Goal: Information Seeking & Learning: Learn about a topic

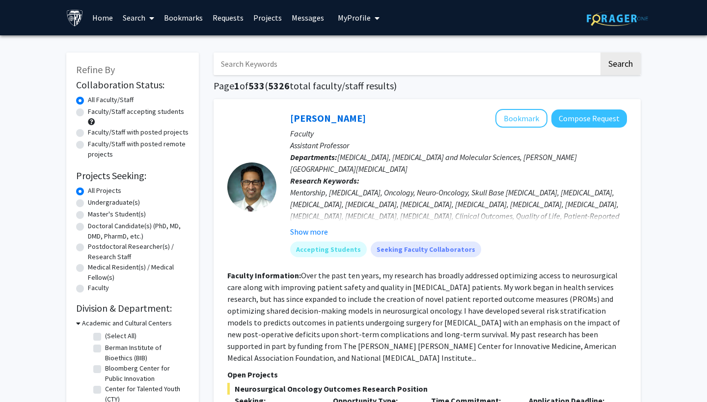
click at [108, 112] on label "Faculty/Staff accepting students" at bounding box center [136, 112] width 96 height 10
click at [94, 112] on input "Faculty/Staff accepting students" at bounding box center [91, 110] width 6 height 6
radio input "true"
click at [110, 133] on label "Faculty/Staff with posted projects" at bounding box center [138, 132] width 101 height 10
click at [94, 133] on input "Faculty/Staff with posted projects" at bounding box center [91, 130] width 6 height 6
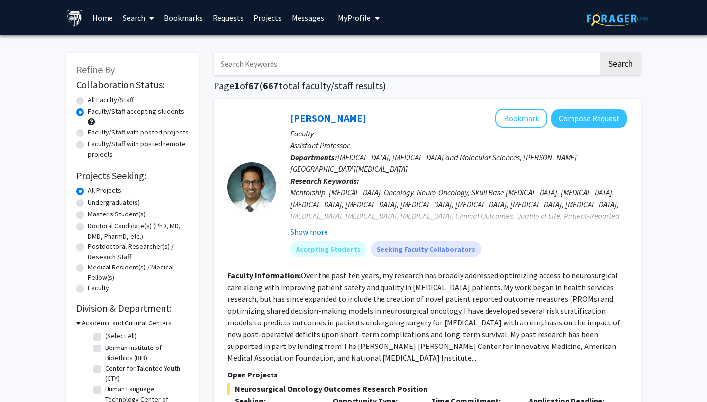
radio input "true"
click at [105, 110] on label "Faculty/Staff accepting students" at bounding box center [136, 112] width 96 height 10
click at [94, 110] on input "Faculty/Staff accepting students" at bounding box center [91, 110] width 6 height 6
radio input "true"
click at [107, 216] on label "Master's Student(s)" at bounding box center [117, 214] width 58 height 10
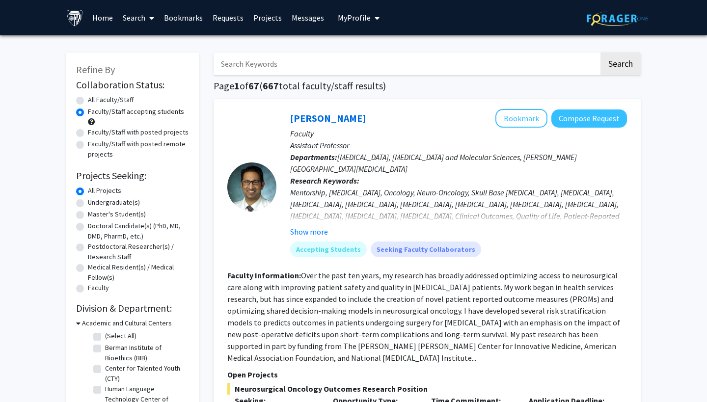
click at [94, 215] on input "Master's Student(s)" at bounding box center [91, 212] width 6 height 6
radio input "true"
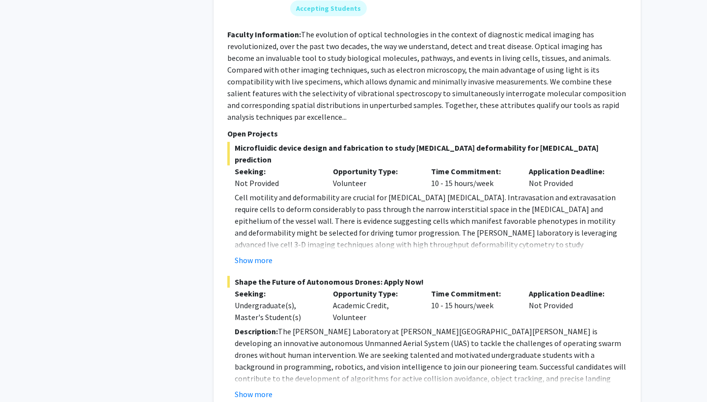
scroll to position [4516, 0]
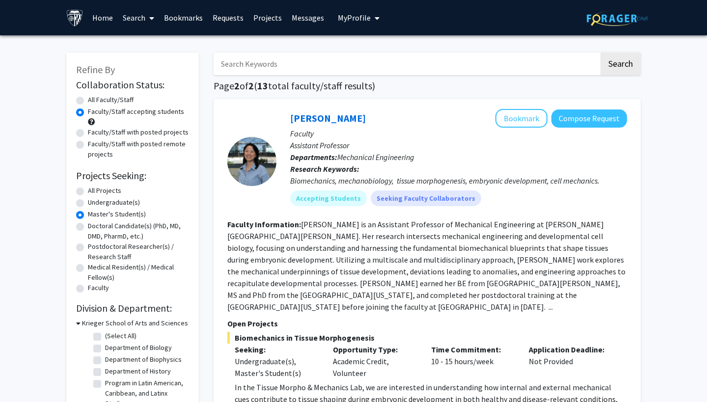
click at [99, 193] on label "All Projects" at bounding box center [104, 191] width 33 height 10
click at [94, 192] on input "All Projects" at bounding box center [91, 189] width 6 height 6
radio input "true"
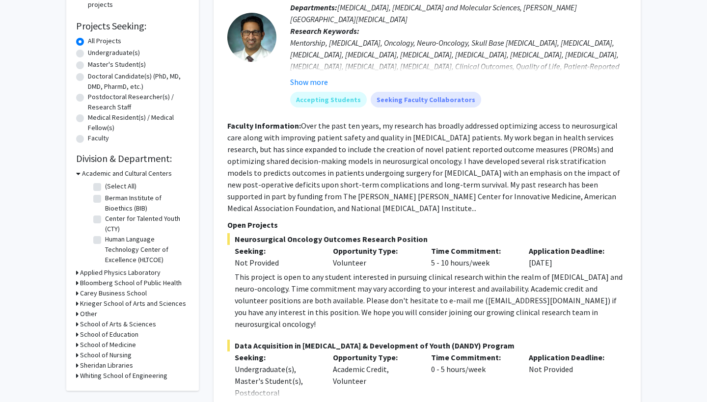
scroll to position [150, 0]
click at [93, 294] on h3 "Carey Business School" at bounding box center [113, 293] width 67 height 10
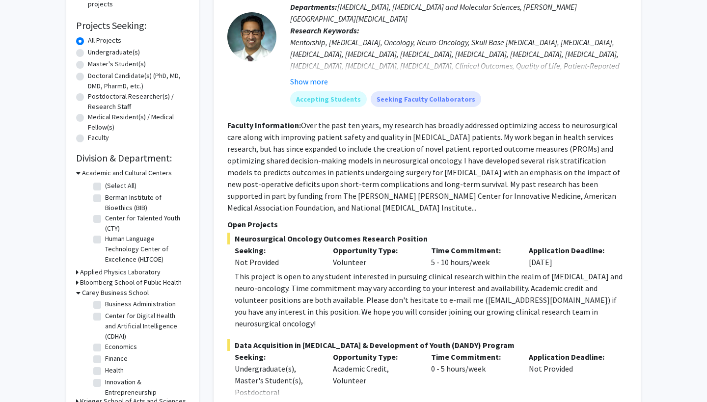
scroll to position [0, 0]
click at [105, 309] on label "(Select All)" at bounding box center [120, 305] width 31 height 10
click at [105, 307] on input "(Select All)" at bounding box center [108, 303] width 6 height 6
checkbox input "true"
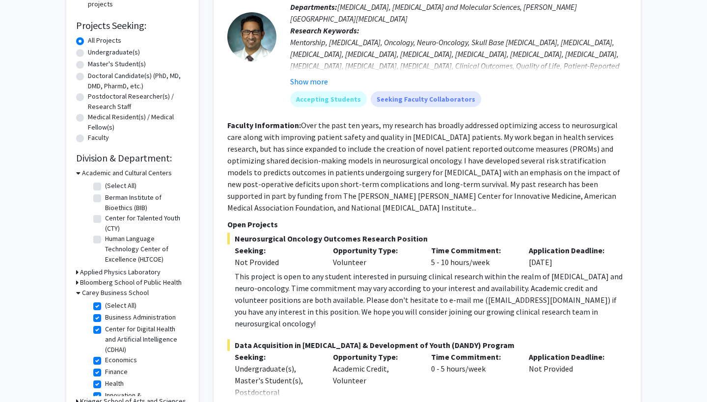
checkbox input "true"
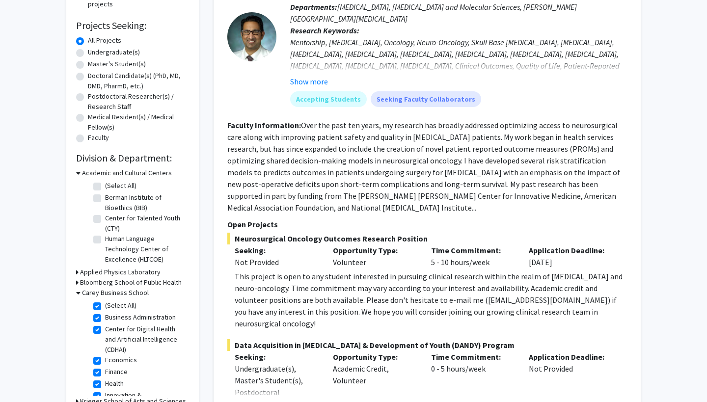
checkbox input "true"
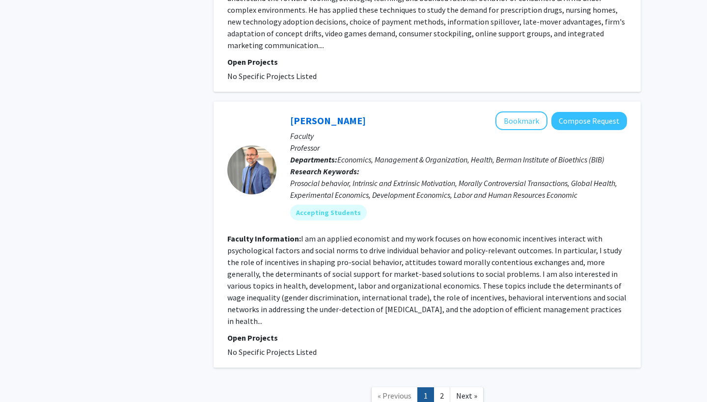
scroll to position [2164, 0]
click at [440, 388] on link "2" at bounding box center [441, 396] width 17 height 17
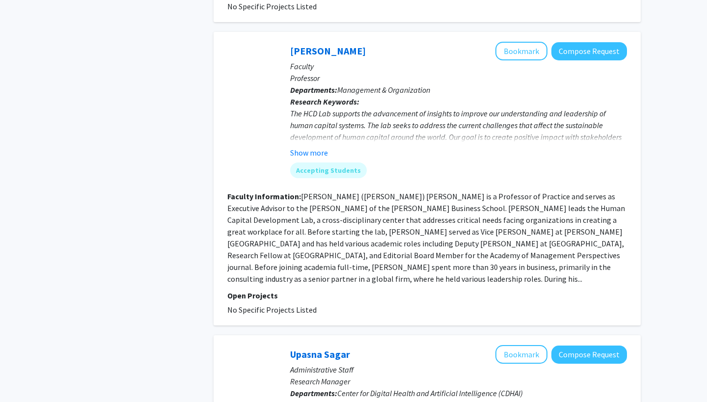
scroll to position [1596, 0]
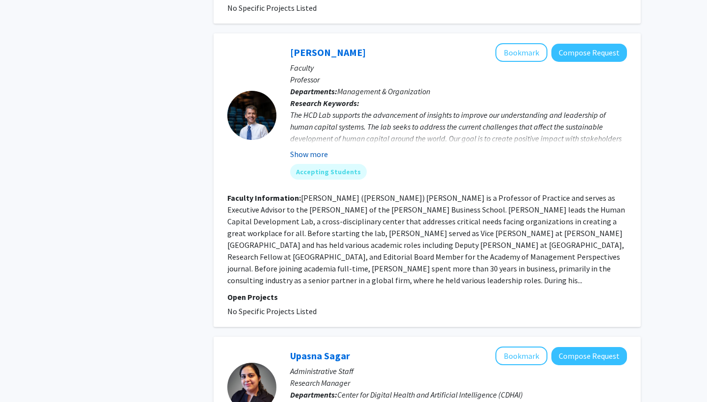
click at [312, 148] on button "Show more" at bounding box center [309, 154] width 38 height 12
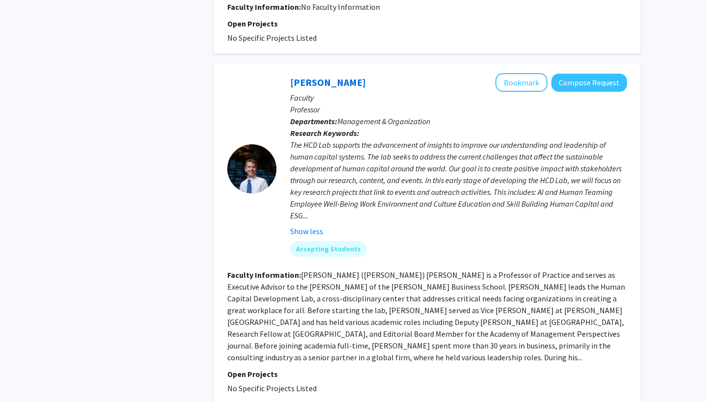
scroll to position [1566, 0]
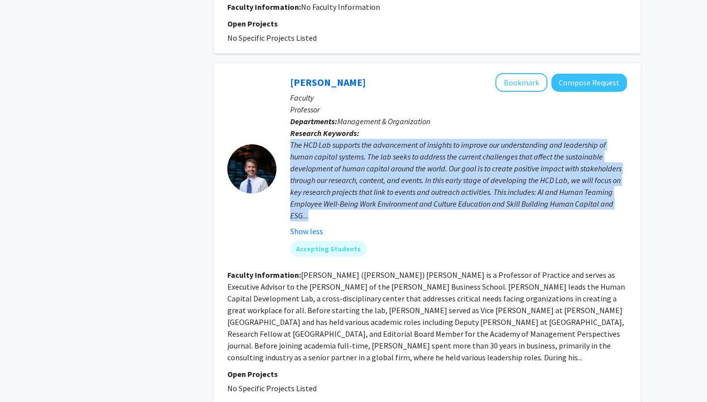
drag, startPoint x: 289, startPoint y: 101, endPoint x: 323, endPoint y: 169, distance: 76.2
click at [323, 170] on div "[PERSON_NAME] Bookmark Compose Request Faculty Professor Departments: Managemen…" at bounding box center [451, 168] width 350 height 191
copy div "The HCD Lab supports the advancement of insights to improve our understanding a…"
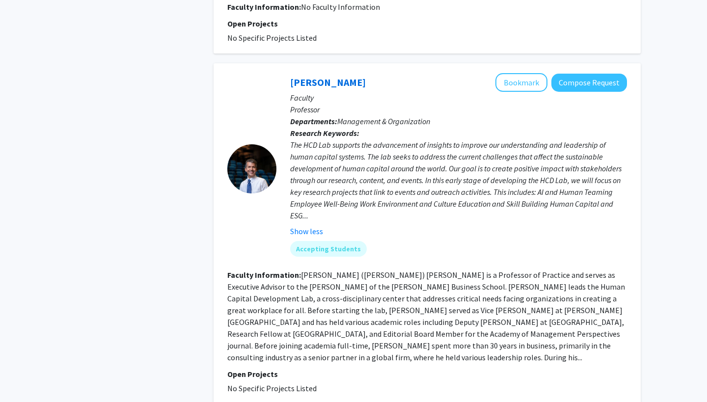
click at [374, 270] on fg-read-more "[PERSON_NAME] ([PERSON_NAME]) [PERSON_NAME] is a Professor of Practice and serv…" at bounding box center [426, 316] width 398 height 92
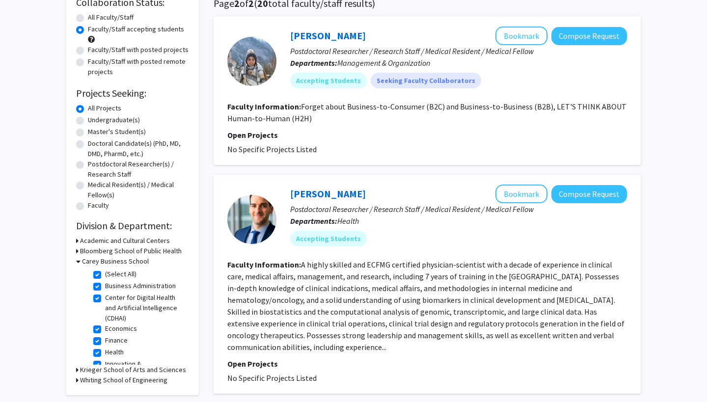
scroll to position [82, 0]
click at [125, 275] on label "(Select All)" at bounding box center [120, 274] width 31 height 10
click at [111, 275] on input "(Select All)" at bounding box center [108, 272] width 6 height 6
checkbox input "false"
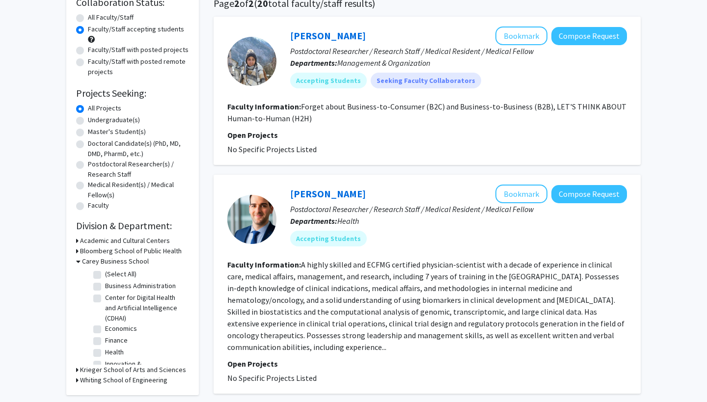
checkbox input "false"
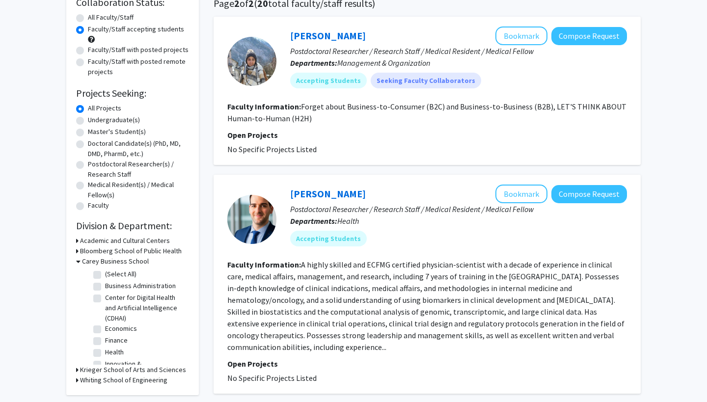
checkbox input "false"
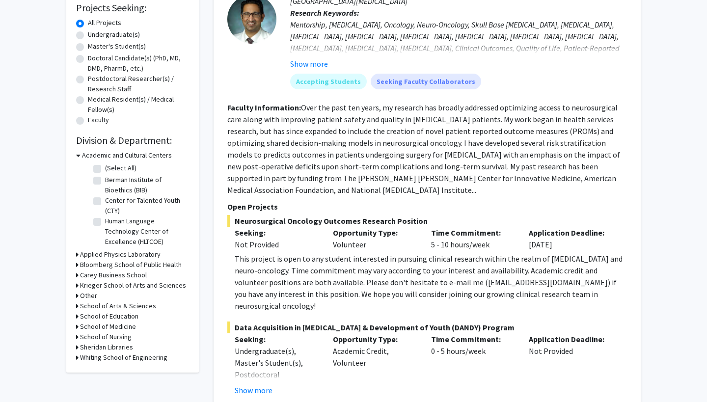
scroll to position [168, 0]
click at [131, 286] on h3 "Krieger School of Arts and Sciences" at bounding box center [133, 285] width 106 height 10
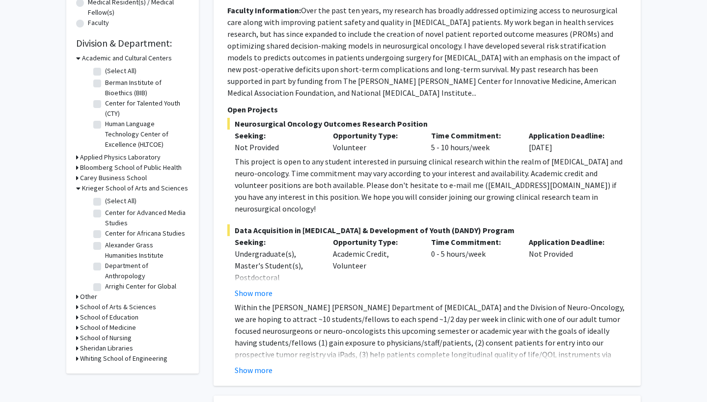
scroll to position [266, 0]
click at [105, 63] on h3 "Academic and Cultural Centers" at bounding box center [127, 58] width 90 height 10
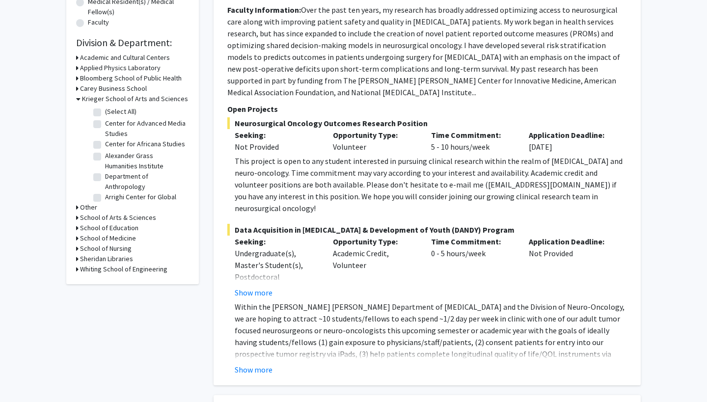
click at [98, 101] on h3 "Krieger School of Arts and Sciences" at bounding box center [135, 99] width 106 height 10
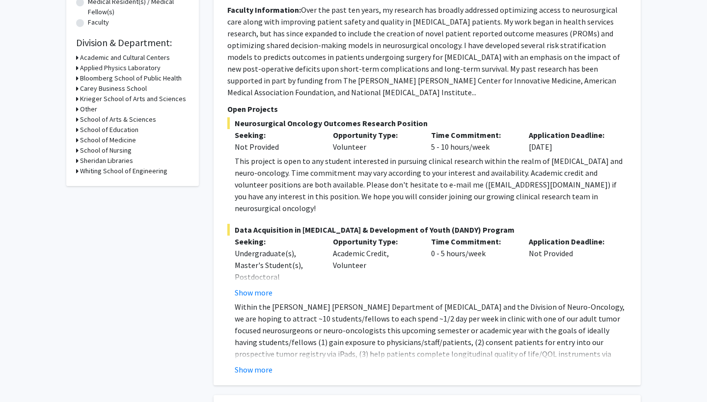
click at [104, 119] on h3 "School of Arts & Sciences" at bounding box center [118, 119] width 76 height 10
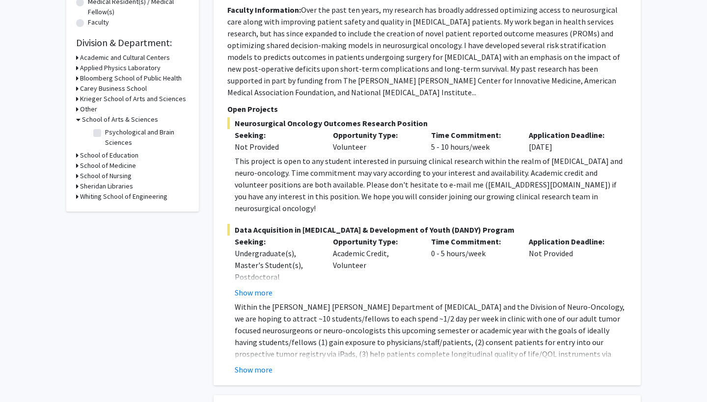
click at [104, 119] on h3 "School of Arts & Sciences" at bounding box center [120, 119] width 76 height 10
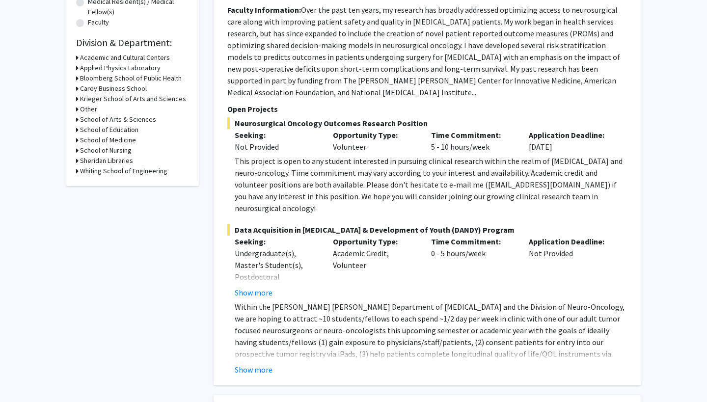
click at [102, 112] on div "Other" at bounding box center [132, 109] width 113 height 10
click at [86, 114] on h3 "Other" at bounding box center [88, 109] width 17 height 10
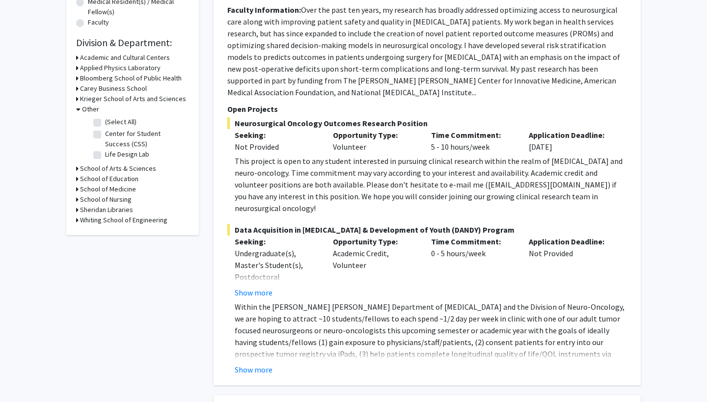
click at [89, 113] on h3 "Other" at bounding box center [90, 109] width 17 height 10
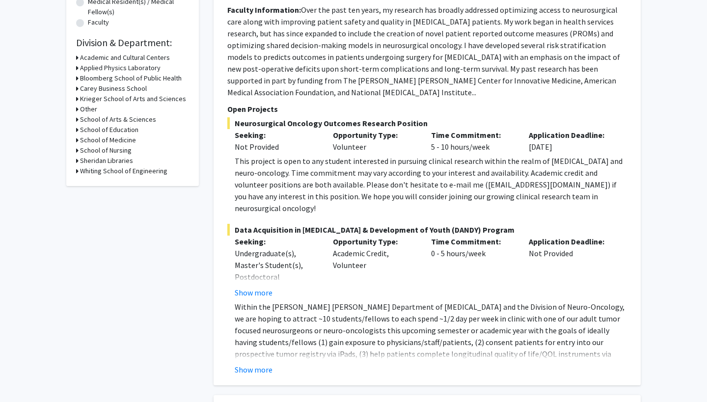
click at [109, 173] on h3 "Whiting School of Engineering" at bounding box center [123, 171] width 87 height 10
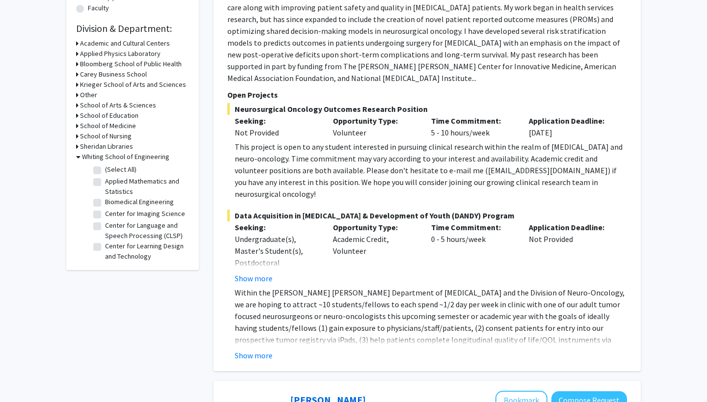
scroll to position [281, 0]
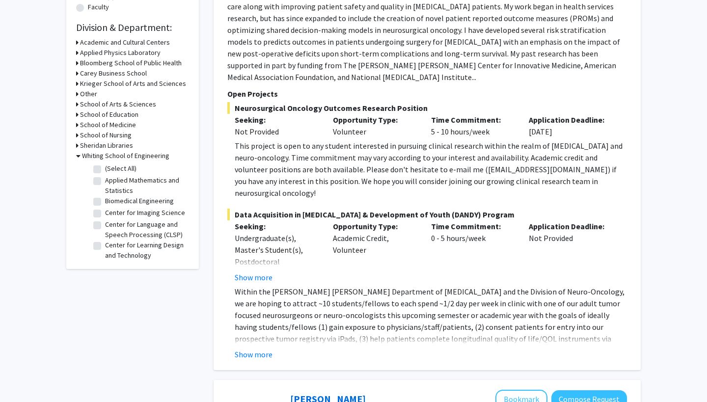
click at [115, 186] on label "Applied Mathematics and Statistics" at bounding box center [145, 185] width 81 height 21
click at [111, 182] on input "Applied Mathematics and Statistics" at bounding box center [108, 178] width 6 height 6
checkbox input "true"
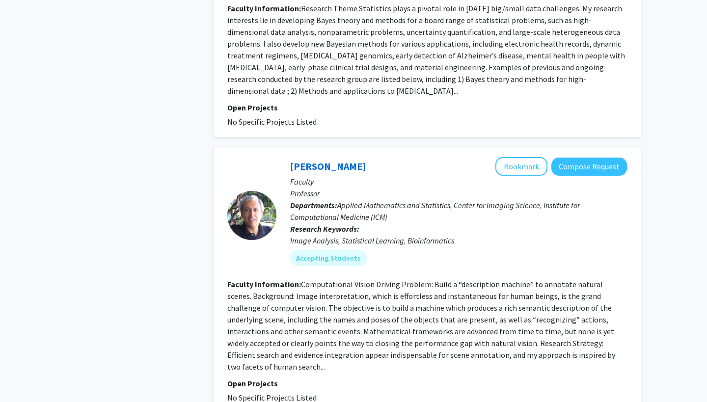
scroll to position [1332, 0]
click at [543, 50] on section "Faculty Information: Research Theme Statistics plays a pivotal role in [DATE] b…" at bounding box center [427, 49] width 400 height 94
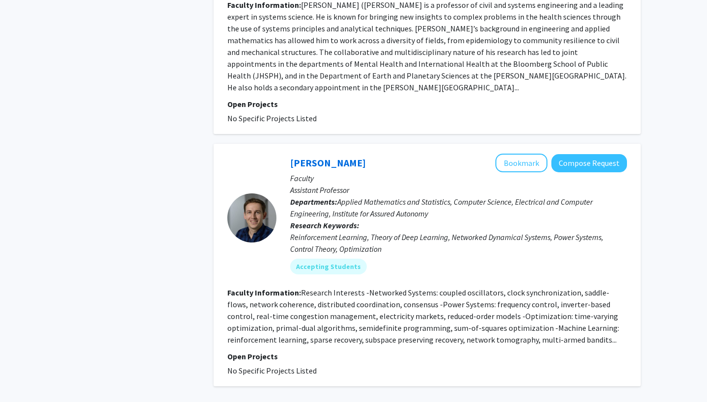
scroll to position [2391, 0]
